Goal: Information Seeking & Learning: Learn about a topic

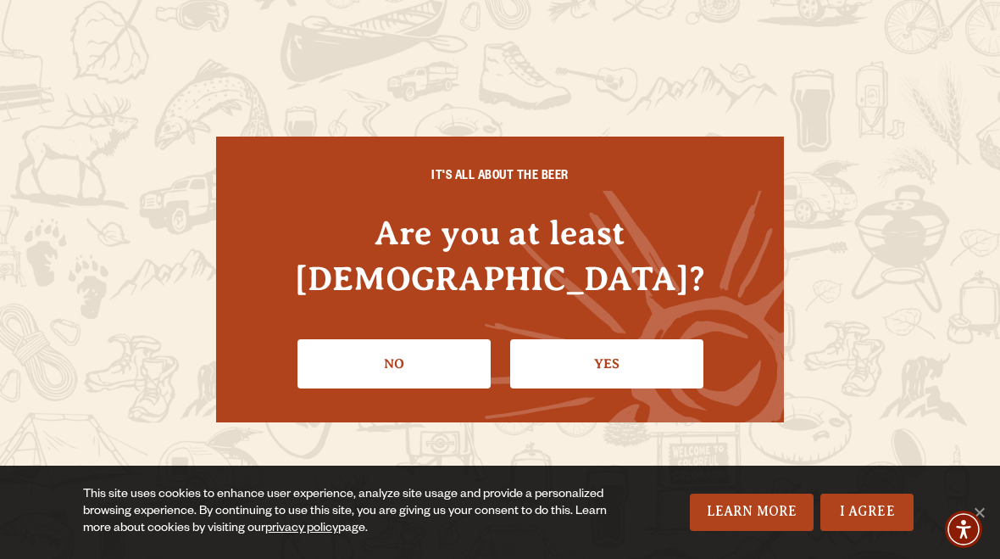
click at [603, 340] on link "Yes" at bounding box center [606, 363] width 193 height 49
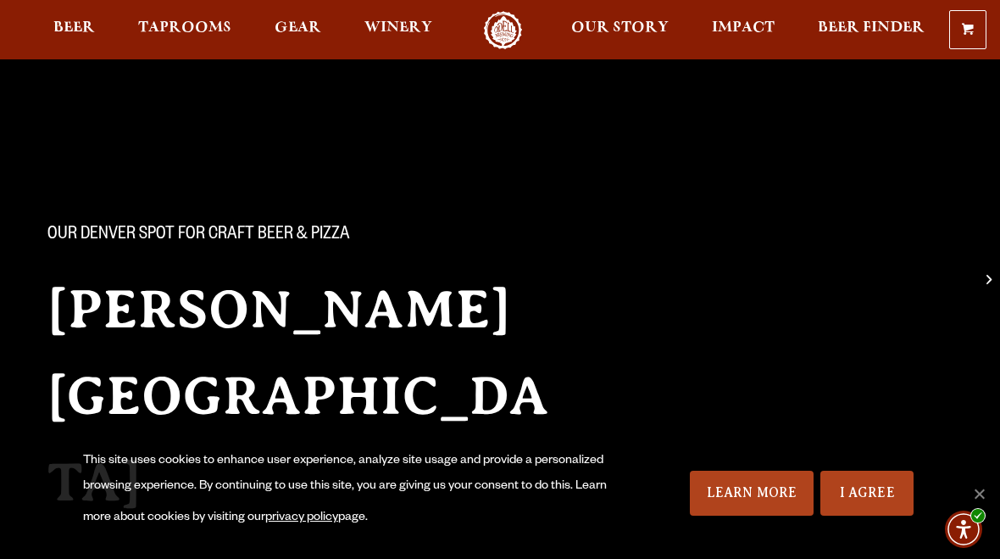
click at [977, 477] on div "This site uses cookies to enhance user experience, analyze site usage and provi…" at bounding box center [500, 492] width 1000 height 131
click at [977, 476] on div "This site uses cookies to enhance user experience, analyze site usage and provi…" at bounding box center [500, 492] width 1000 height 131
click at [978, 485] on span "Cookie Notice" at bounding box center [979, 493] width 17 height 17
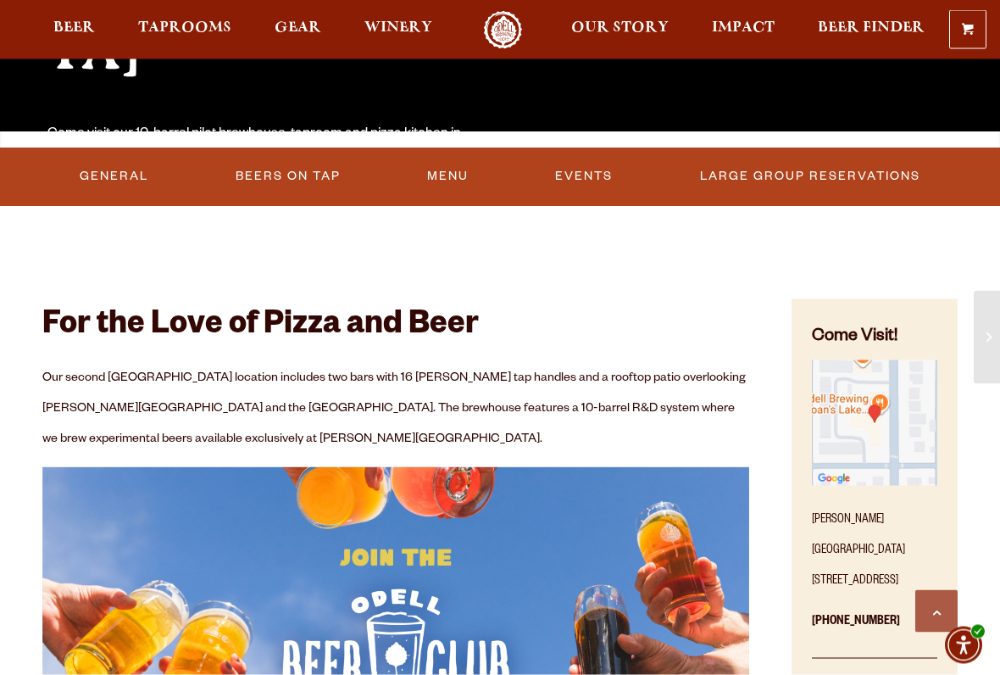
scroll to position [425, 0]
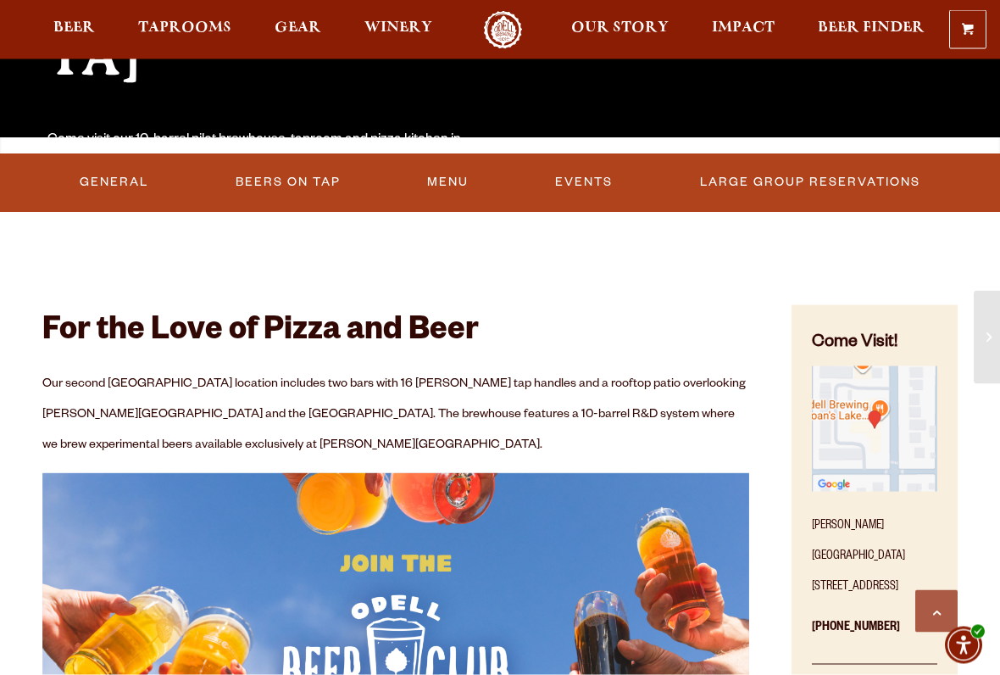
click at [454, 186] on link "Menu" at bounding box center [447, 184] width 55 height 50
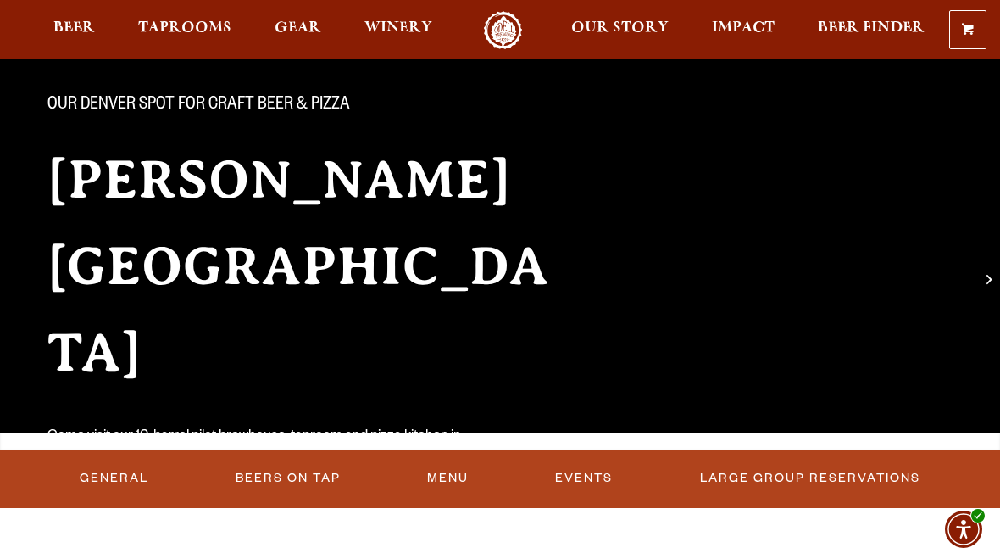
scroll to position [129, 0]
click at [451, 476] on link "Menu" at bounding box center [447, 479] width 55 height 50
click at [106, 482] on link "General" at bounding box center [110, 479] width 82 height 50
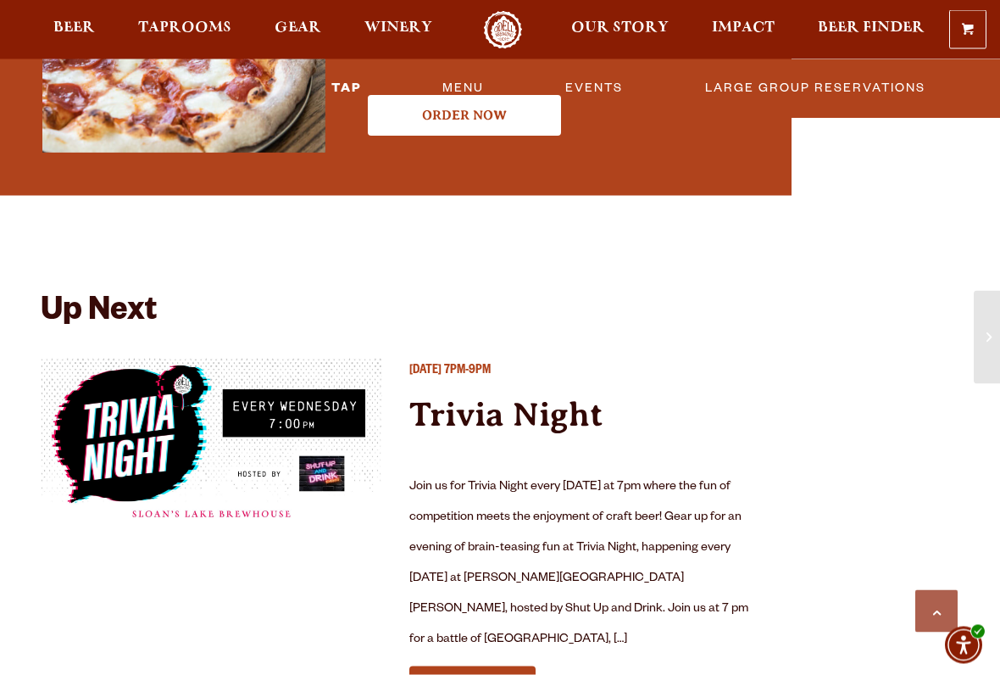
scroll to position [4295, 0]
click at [494, 558] on link "Learn More" at bounding box center [472, 684] width 126 height 39
